Goal: Check status: Check status

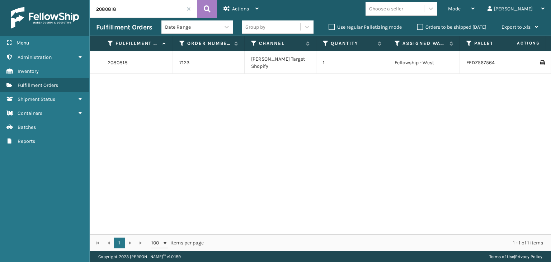
click at [474, 6] on div "Mode" at bounding box center [461, 9] width 27 height 18
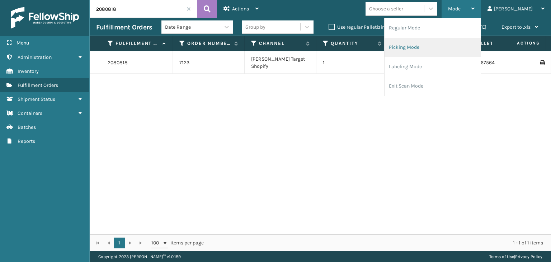
click at [460, 47] on li "Picking Mode" at bounding box center [432, 47] width 96 height 19
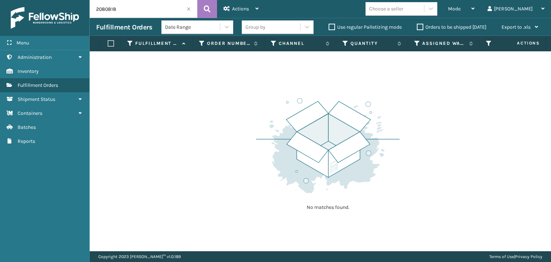
click at [188, 13] on input "2080818" at bounding box center [144, 9] width 108 height 18
click at [188, 10] on span at bounding box center [188, 9] width 4 height 4
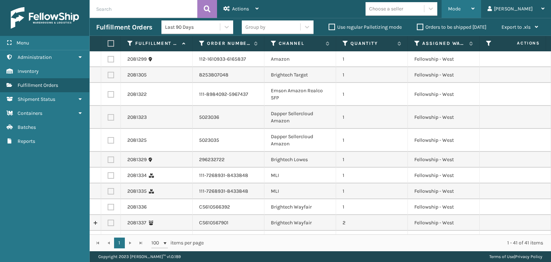
click at [460, 6] on span "Mode" at bounding box center [454, 9] width 13 height 6
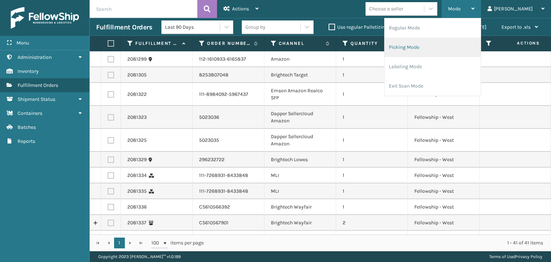
click at [471, 43] on li "Picking Mode" at bounding box center [432, 47] width 96 height 19
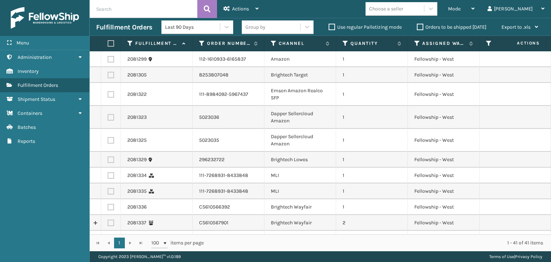
click at [427, 26] on label "Orders to be shipped [DATE]" at bounding box center [452, 27] width 70 height 6
click at [417, 26] on input "Orders to be shipped [DATE]" at bounding box center [417, 25] width 0 height 5
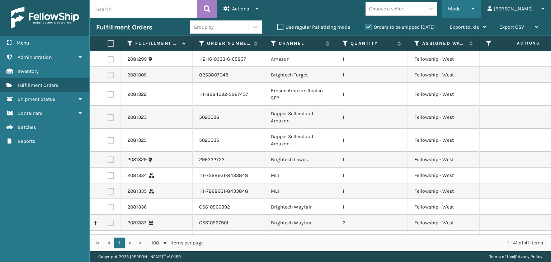
click at [474, 3] on div "Mode" at bounding box center [461, 9] width 27 height 18
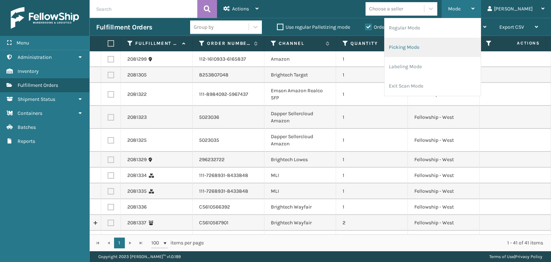
click at [480, 53] on li "Picking Mode" at bounding box center [432, 47] width 96 height 19
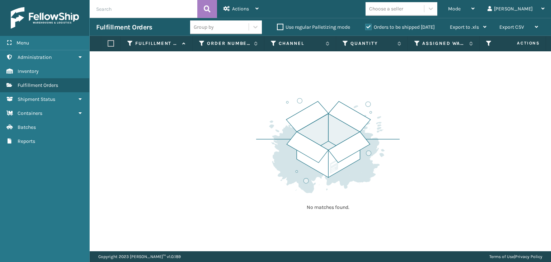
click at [157, 9] on input "text" at bounding box center [144, 9] width 108 height 18
drag, startPoint x: 374, startPoint y: 29, endPoint x: 485, endPoint y: 0, distance: 114.7
click at [380, 29] on label "Orders to be shipped [DATE]" at bounding box center [400, 27] width 70 height 6
click at [438, 23] on div "Orders to be shipped [DATE]" at bounding box center [400, 27] width 85 height 9
click at [434, 25] on div "Orders to be shipped [DATE]" at bounding box center [400, 27] width 85 height 9
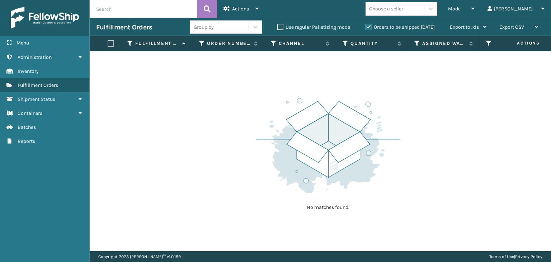
click at [428, 24] on label "Orders to be shipped [DATE]" at bounding box center [400, 27] width 70 height 6
click at [365, 24] on input "Orders to be shipped [DATE]" at bounding box center [365, 25] width 0 height 5
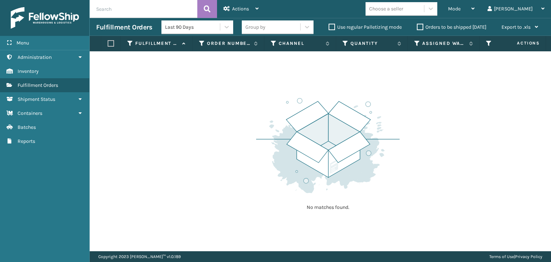
click at [135, 16] on input "text" at bounding box center [144, 9] width 108 height 18
type input "1Z59316A0313443835"
click at [474, 4] on div "Mode" at bounding box center [461, 9] width 27 height 18
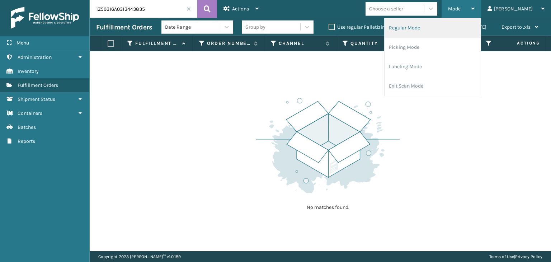
click at [457, 28] on li "Regular Mode" at bounding box center [432, 27] width 96 height 19
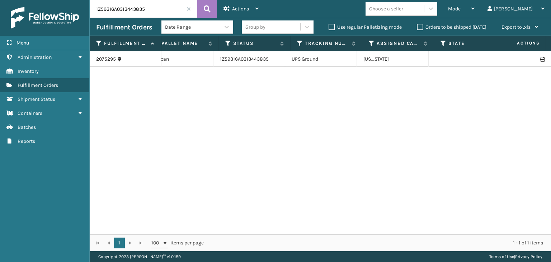
scroll to position [0, 390]
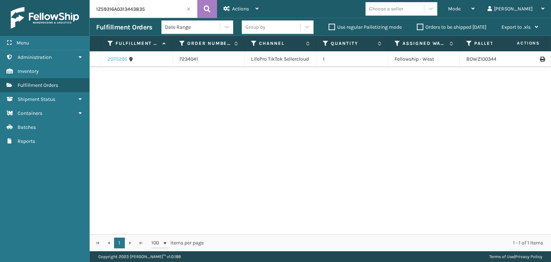
click at [115, 58] on link "2075295" at bounding box center [118, 59] width 20 height 7
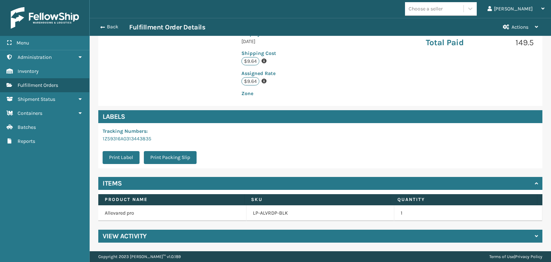
drag, startPoint x: 186, startPoint y: 233, endPoint x: 190, endPoint y: 218, distance: 15.4
click at [186, 233] on div "View Activity" at bounding box center [320, 235] width 444 height 13
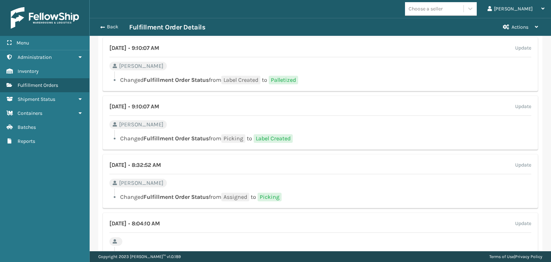
scroll to position [486, 0]
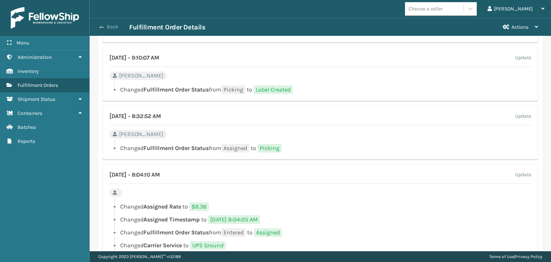
click at [119, 28] on button "Back" at bounding box center [112, 27] width 33 height 6
